Goal: Information Seeking & Learning: Learn about a topic

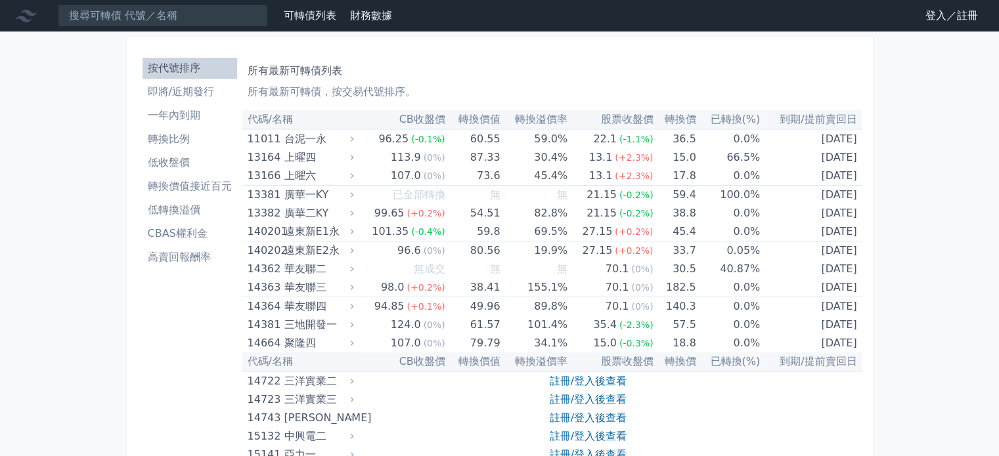
click at [937, 14] on link "登入／註冊" at bounding box center [952, 15] width 74 height 21
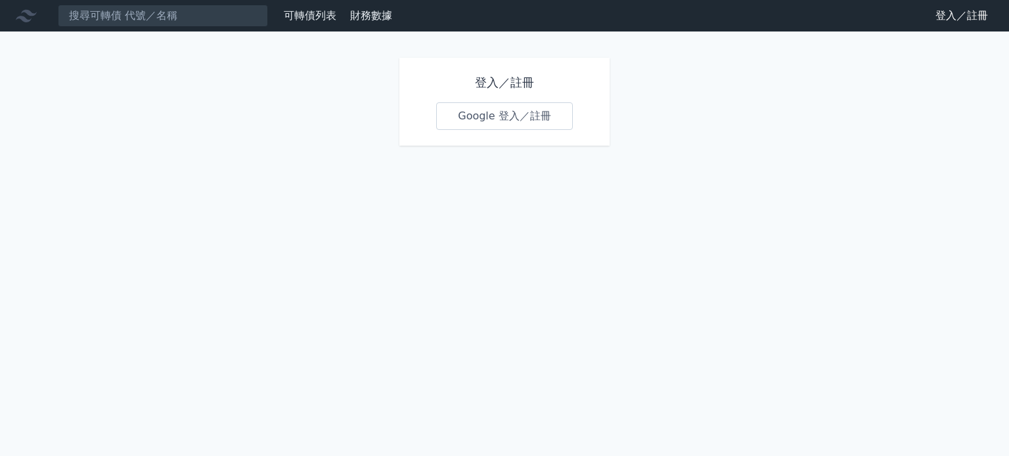
click at [508, 116] on link "Google 登入／註冊" at bounding box center [504, 116] width 137 height 28
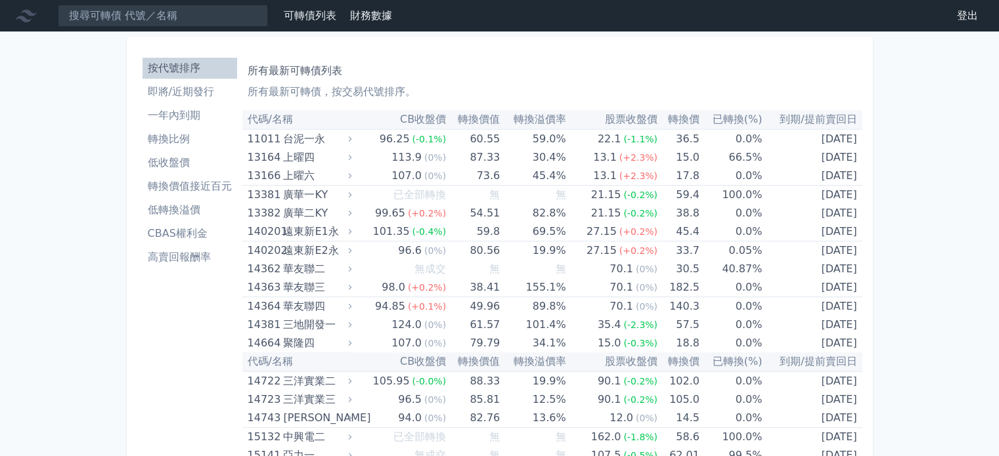
click at [221, 93] on li "即將/近期發行" at bounding box center [190, 92] width 95 height 16
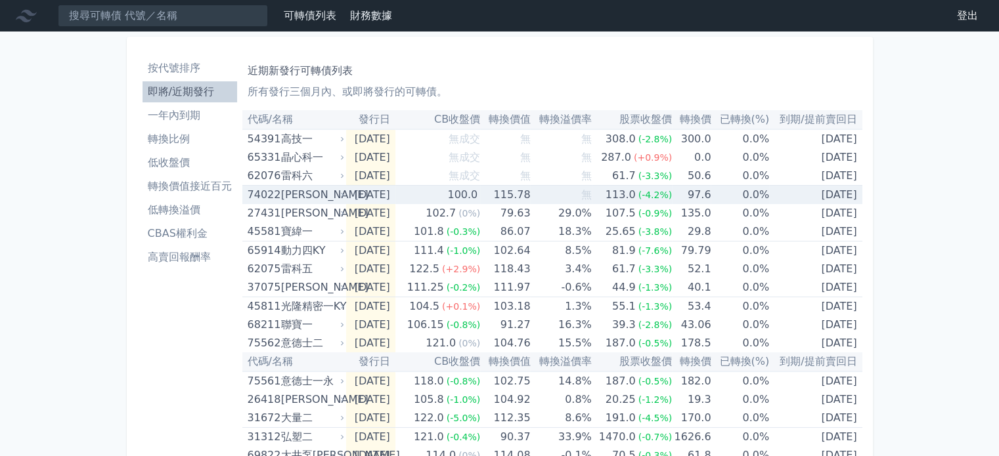
click at [269, 191] on div "74022" at bounding box center [263, 195] width 30 height 18
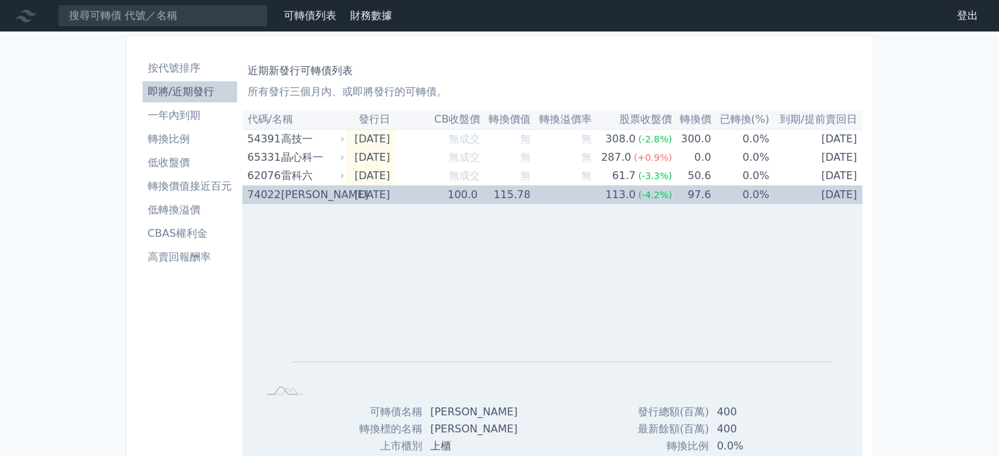
click at [422, 198] on td "100.0" at bounding box center [437, 195] width 85 height 19
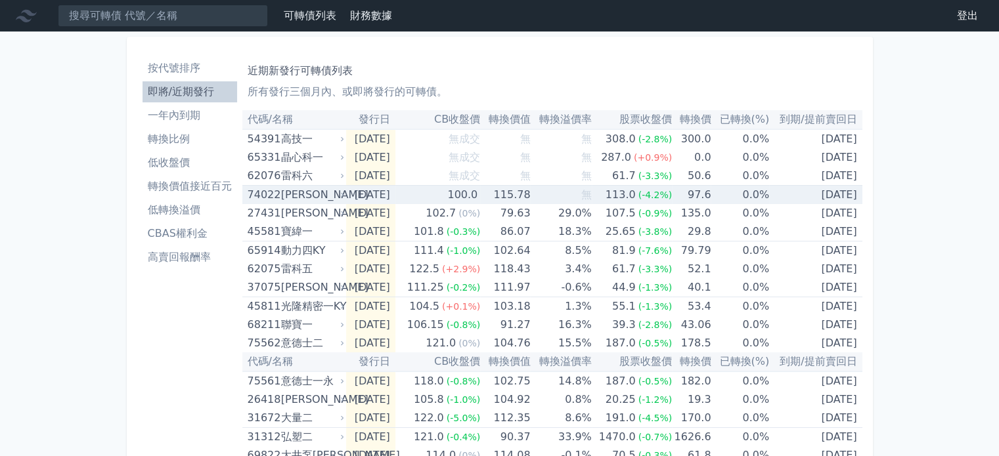
click at [324, 192] on div "[PERSON_NAME]" at bounding box center [311, 195] width 60 height 18
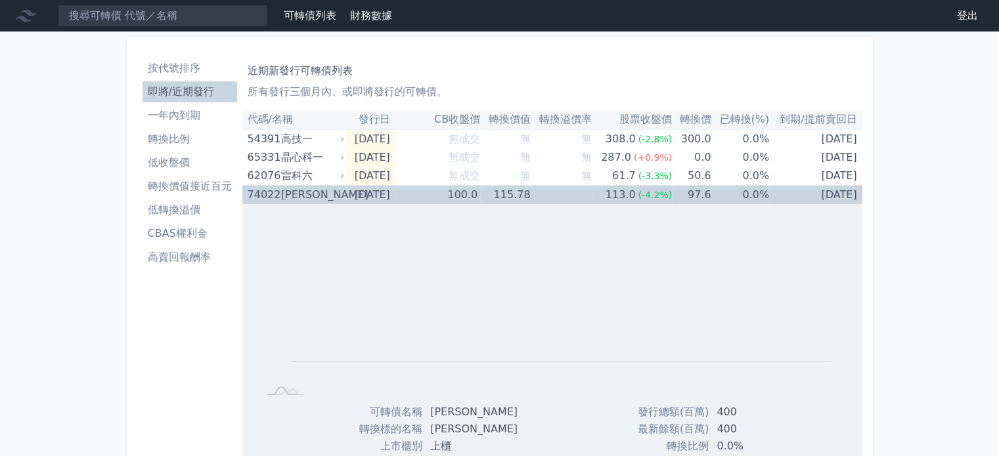
click at [323, 192] on div "[PERSON_NAME]" at bounding box center [311, 195] width 60 height 18
